Goal: Navigation & Orientation: Find specific page/section

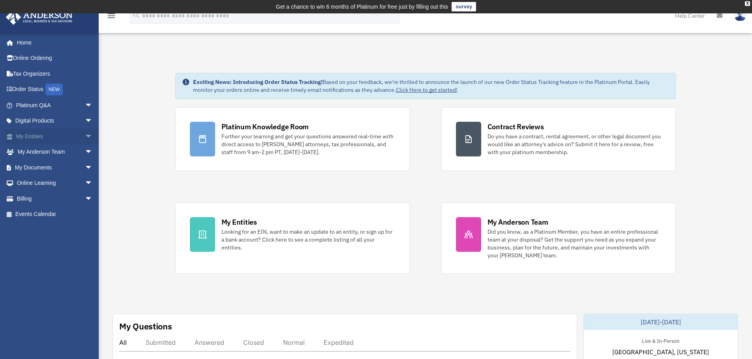
click at [86, 137] on span "arrow_drop_down" at bounding box center [93, 137] width 16 height 16
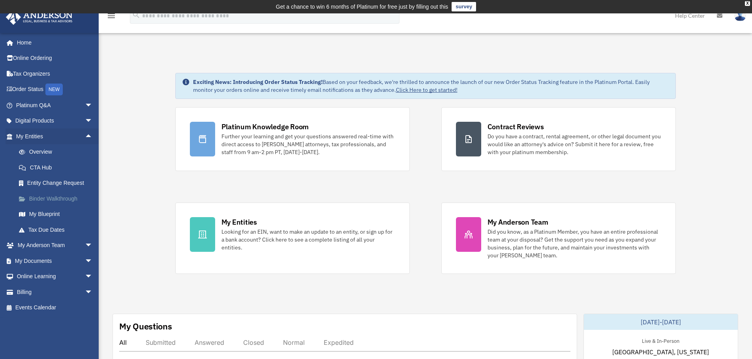
click at [64, 199] on link "Binder Walkthrough" at bounding box center [58, 199] width 94 height 16
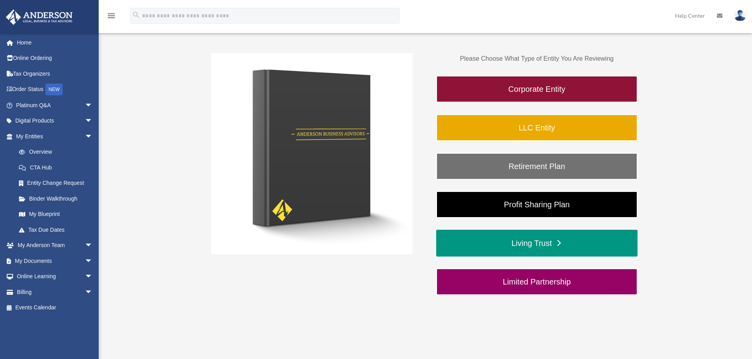
scroll to position [132, 0]
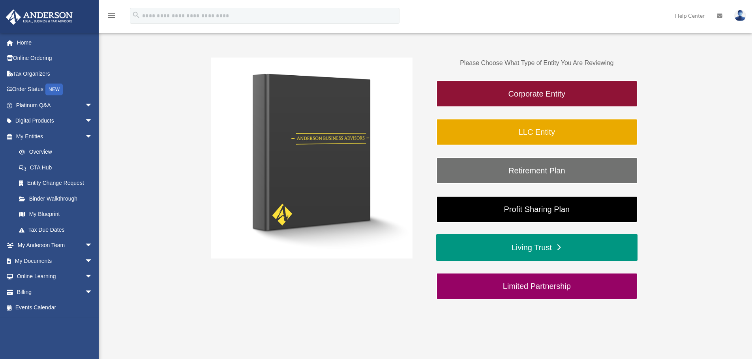
click at [551, 253] on link "Living Trust" at bounding box center [536, 247] width 201 height 27
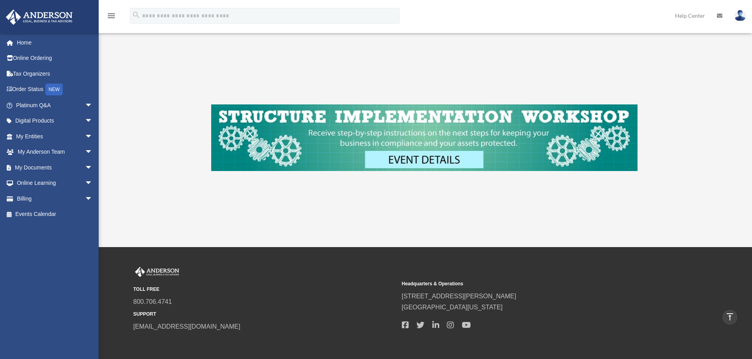
scroll to position [552, 0]
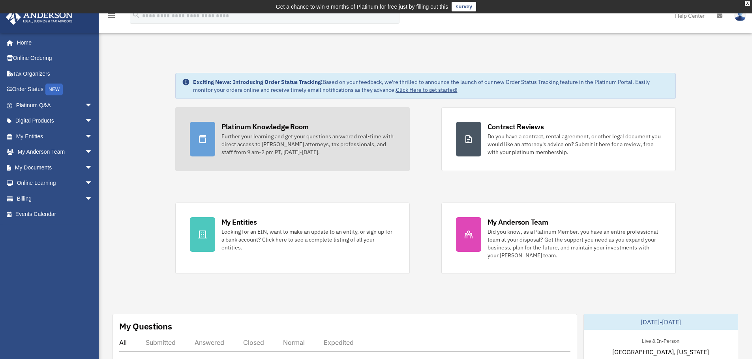
drag, startPoint x: 276, startPoint y: 125, endPoint x: 290, endPoint y: 132, distance: 15.2
click at [276, 125] on div "Platinum Knowledge Room" at bounding box center [265, 127] width 88 height 10
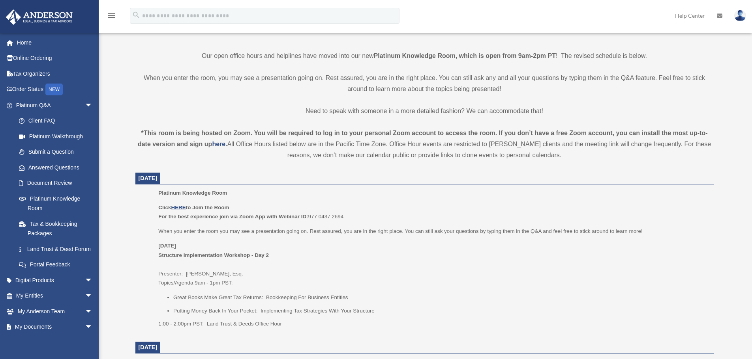
scroll to position [211, 0]
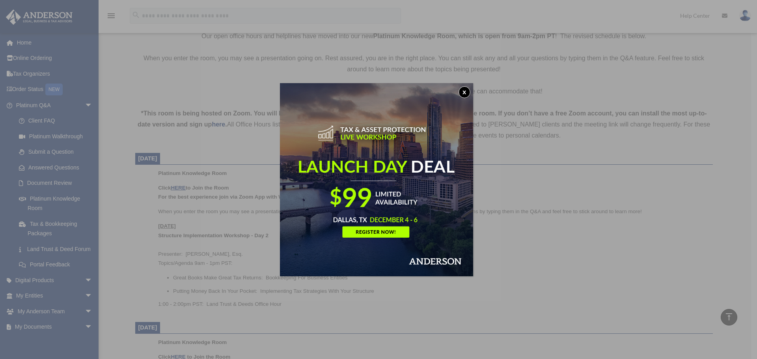
click at [463, 91] on button "x" at bounding box center [465, 92] width 12 height 12
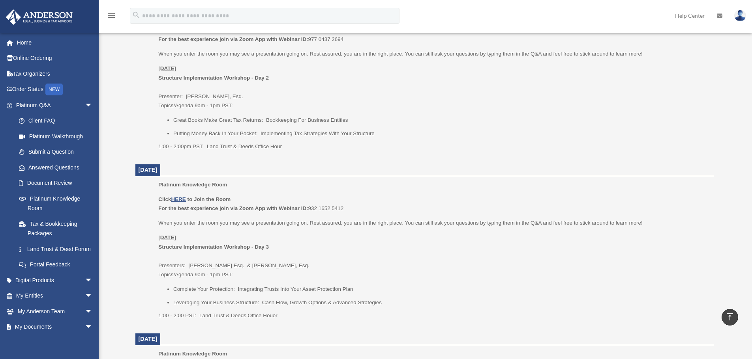
scroll to position [250, 0]
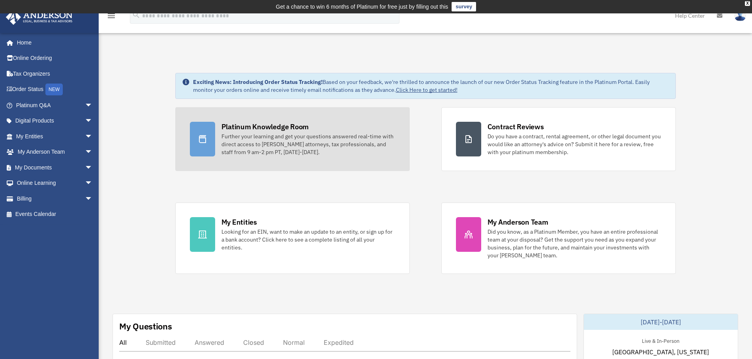
click at [315, 152] on div "Further your learning and get your questions answered real-time with direct acc…" at bounding box center [308, 145] width 174 height 24
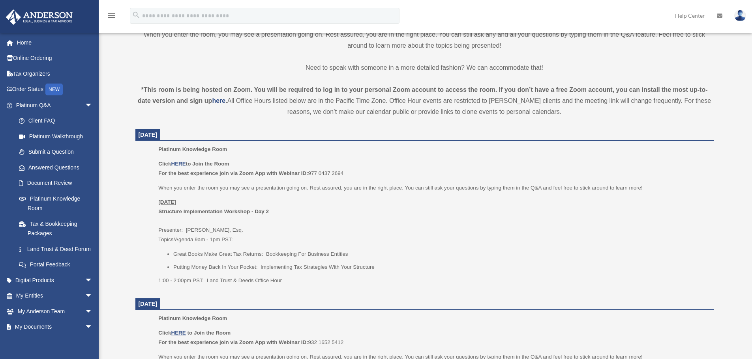
scroll to position [250, 0]
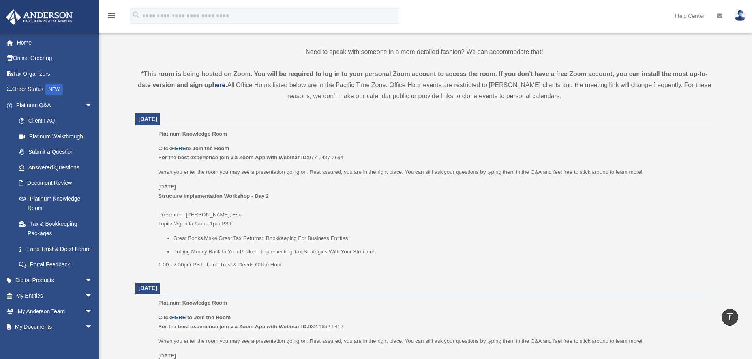
click at [178, 148] on u "HERE" at bounding box center [178, 149] width 15 height 6
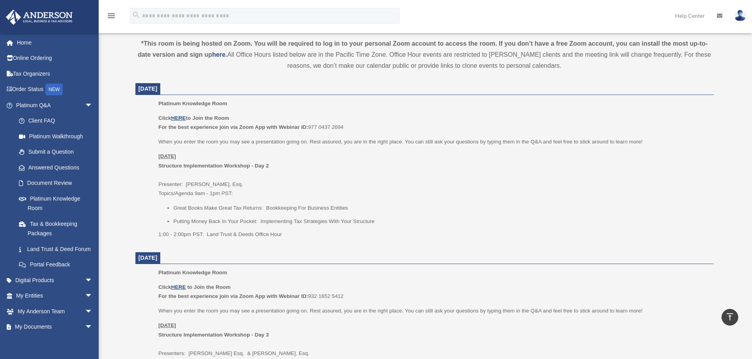
scroll to position [290, 0]
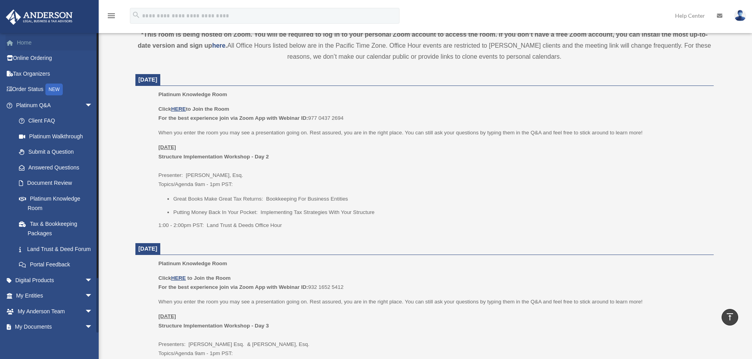
drag, startPoint x: 22, startPoint y: 42, endPoint x: 32, endPoint y: 42, distance: 9.1
click at [22, 42] on link "Home" at bounding box center [55, 43] width 99 height 16
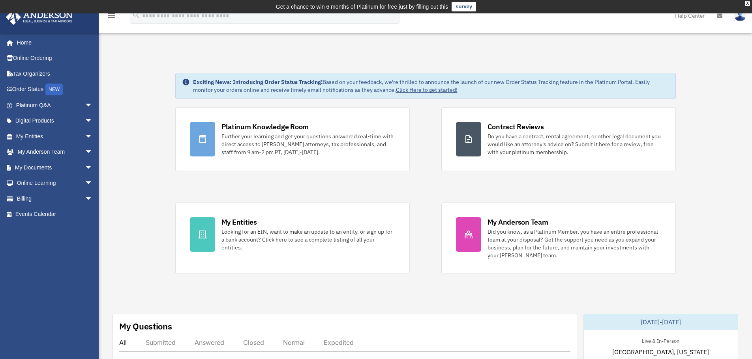
click at [217, 31] on div "menu search Site Menu add [PERSON_NAME][EMAIL_ADDRESS][DOMAIN_NAME] My Profile …" at bounding box center [376, 19] width 740 height 27
click at [331, 191] on div "Platinum Knowledge Room Further your learning and get your questions answered r…" at bounding box center [425, 190] width 500 height 167
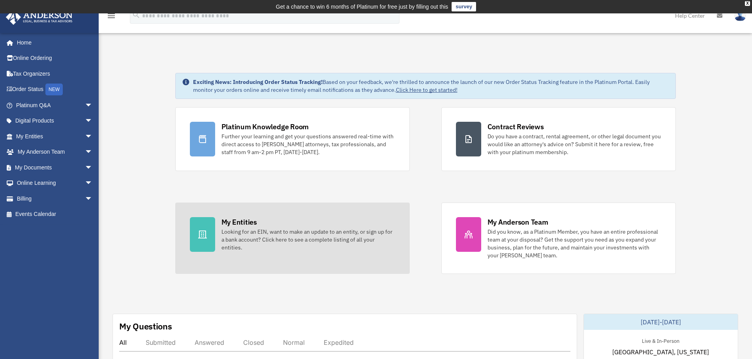
click at [296, 238] on div "Looking for an EIN, want to make an update to an entity, or sign up for a bank …" at bounding box center [308, 240] width 174 height 24
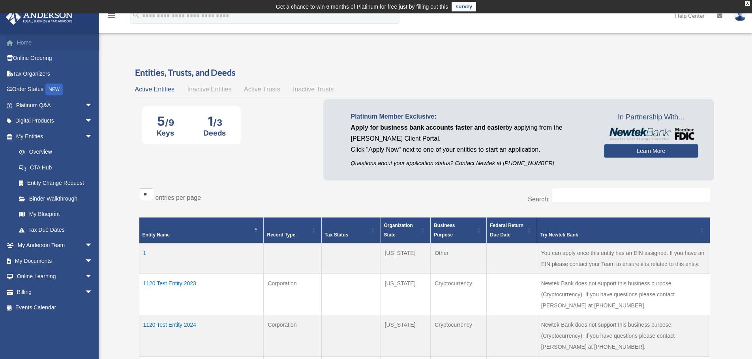
click at [28, 41] on link "Home" at bounding box center [55, 43] width 99 height 16
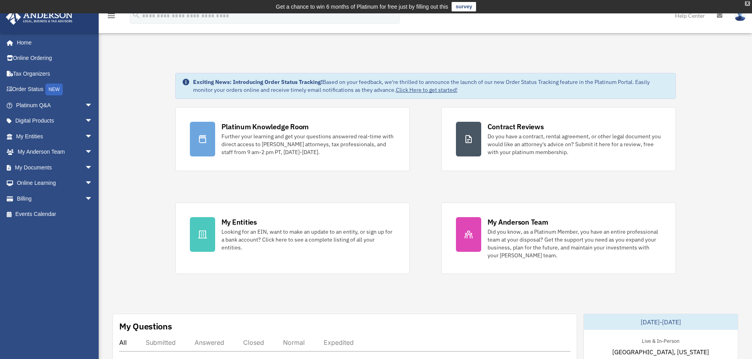
click at [746, 2] on div "X" at bounding box center [746, 3] width 5 height 5
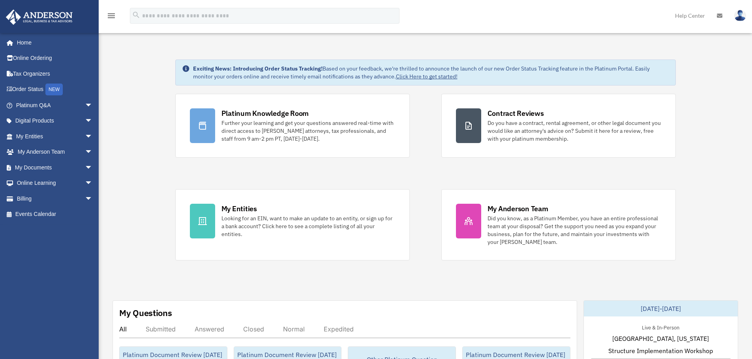
click at [425, 163] on div "Platinum Knowledge Room Further your learning and get your questions answered r…" at bounding box center [425, 177] width 500 height 167
click at [85, 136] on span "arrow_drop_down" at bounding box center [93, 137] width 16 height 16
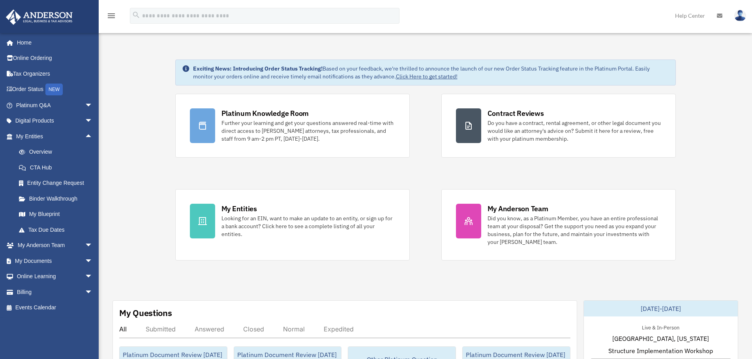
click at [85, 135] on span "arrow_drop_up" at bounding box center [93, 137] width 16 height 16
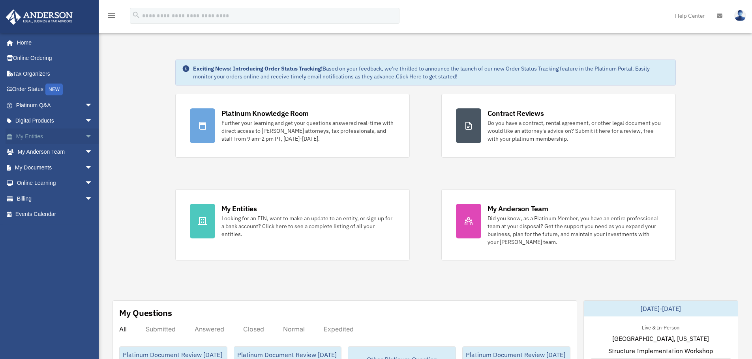
click at [85, 136] on span "arrow_drop_down" at bounding box center [93, 137] width 16 height 16
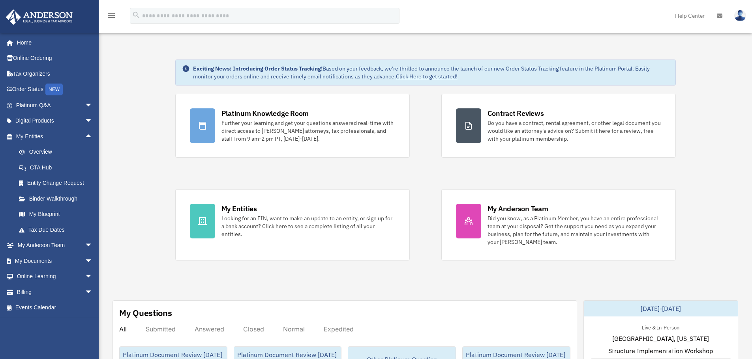
drag, startPoint x: 81, startPoint y: 134, endPoint x: 107, endPoint y: 166, distance: 41.2
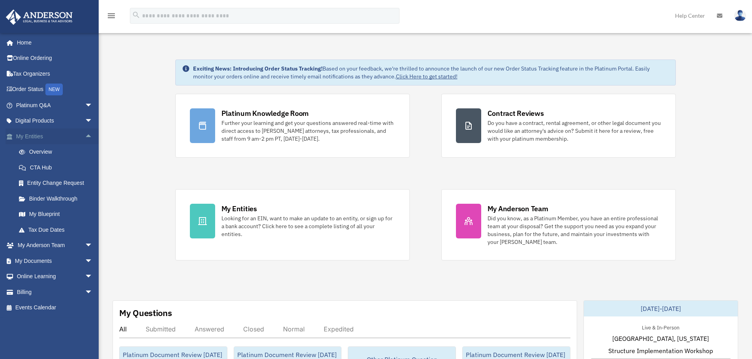
click at [85, 134] on span "arrow_drop_up" at bounding box center [93, 137] width 16 height 16
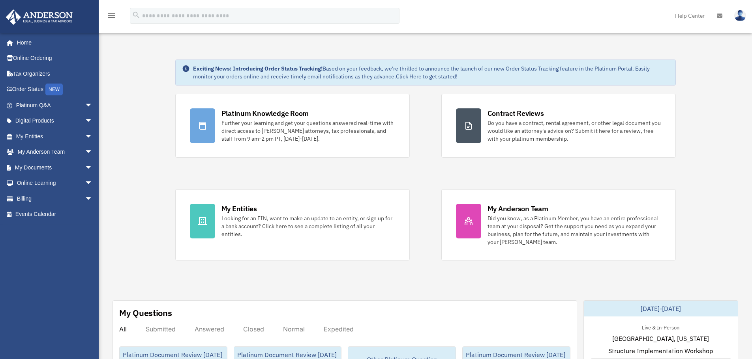
click at [85, 106] on span "arrow_drop_down" at bounding box center [93, 105] width 16 height 16
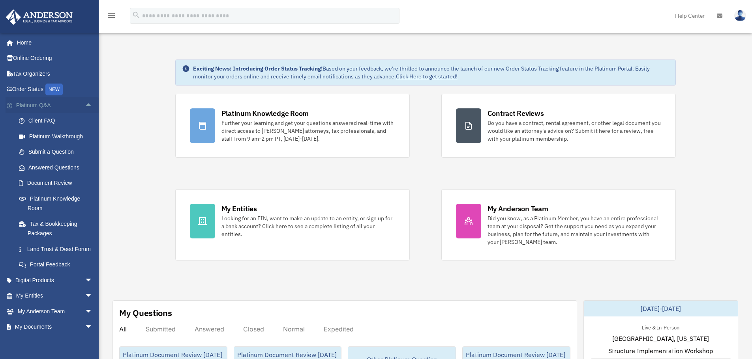
click at [86, 106] on span "arrow_drop_up" at bounding box center [93, 105] width 16 height 16
